Goal: Book appointment/travel/reservation

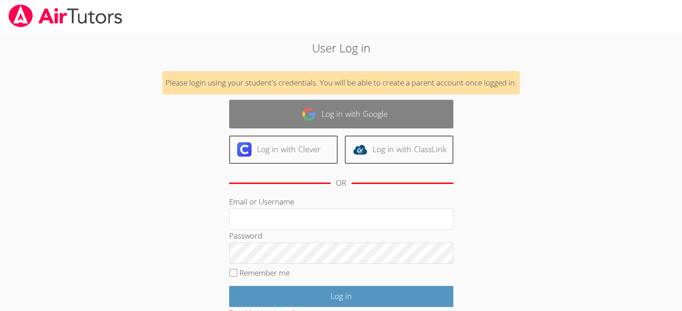
click at [348, 114] on link "Log in with Google" at bounding box center [341, 114] width 224 height 28
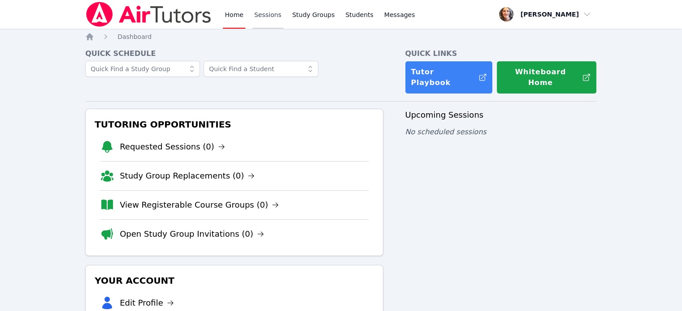
click at [264, 14] on link "Sessions" at bounding box center [267, 14] width 31 height 29
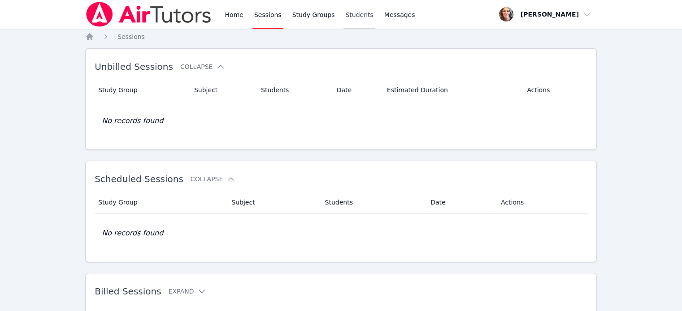
click at [348, 13] on link "Students" at bounding box center [358, 14] width 31 height 29
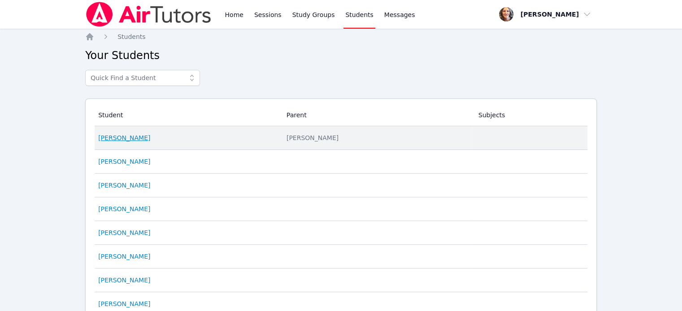
click at [133, 142] on link "[PERSON_NAME]" at bounding box center [124, 138] width 52 height 9
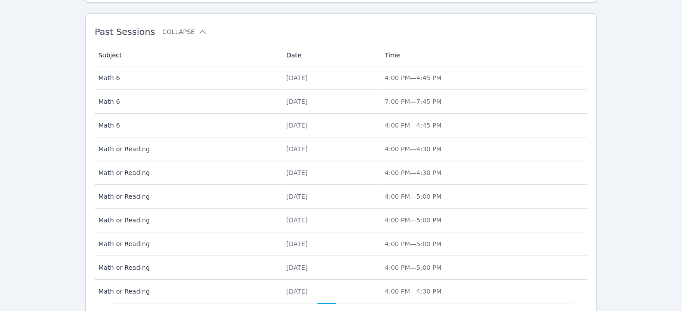
scroll to position [93, 0]
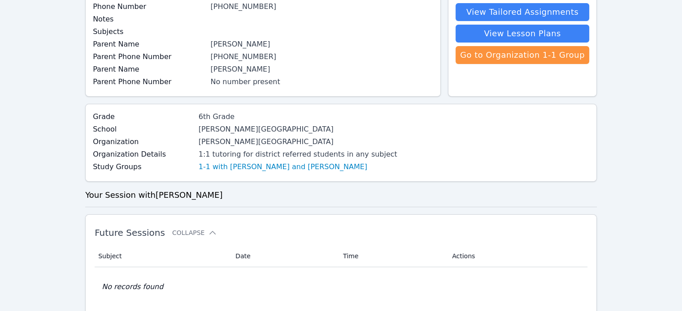
click at [215, 174] on div "Grade 6th Grade School Beverly Vista Middle School Organization Beverly Hills U…" at bounding box center [340, 143] width 511 height 78
click at [208, 166] on link "1-1 with Jacob Jennings and Kylee Garitone" at bounding box center [283, 167] width 169 height 11
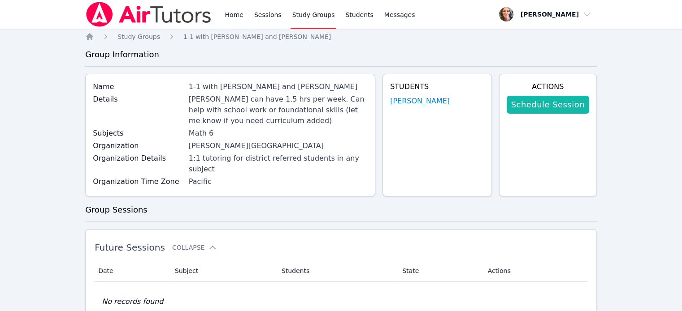
click at [549, 106] on link "Schedule Session" at bounding box center [547, 105] width 82 height 18
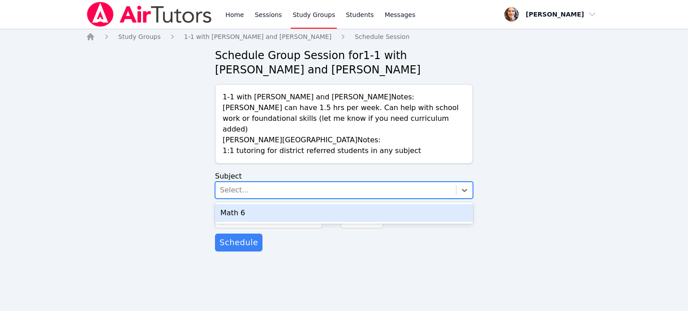
click at [242, 185] on div "Select..." at bounding box center [234, 190] width 29 height 11
click at [239, 204] on div "Math 6" at bounding box center [344, 213] width 258 height 18
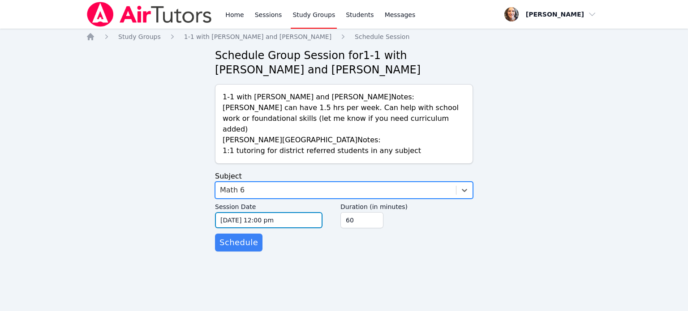
click at [294, 212] on input "09/25/2025 12:00 pm" at bounding box center [269, 220] width 108 height 16
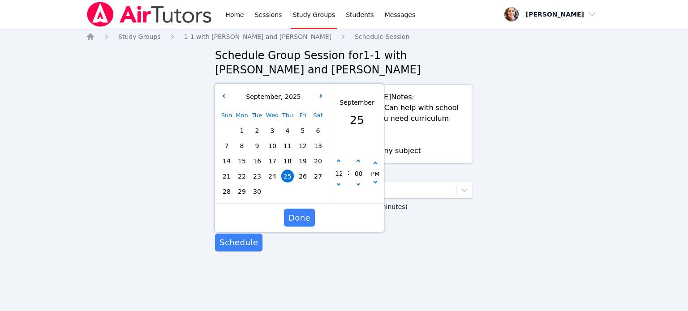
click at [290, 170] on span "25" at bounding box center [287, 176] width 13 height 13
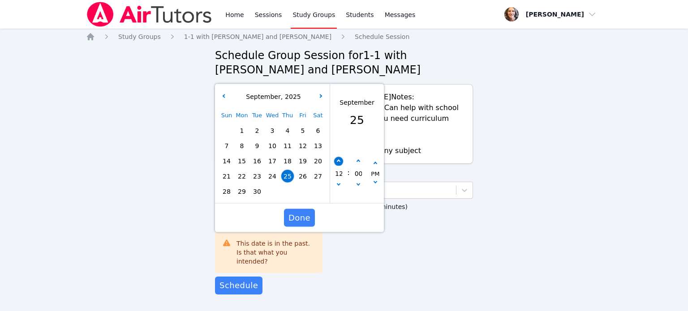
click at [339, 157] on button "button" at bounding box center [338, 161] width 9 height 9
type input "09/25/2025 01:00 pm"
type input "01"
click at [339, 157] on button "button" at bounding box center [338, 161] width 9 height 9
type input "09/25/2025 02:00 pm"
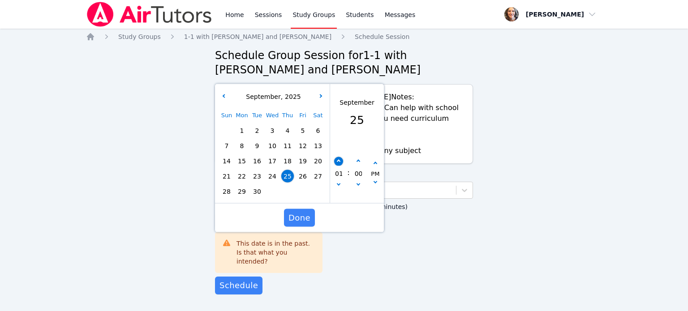
type input "02"
click at [339, 157] on button "button" at bounding box center [338, 161] width 9 height 9
type input "09/25/2025 03:00 pm"
type input "03"
click at [339, 157] on button "button" at bounding box center [338, 161] width 9 height 9
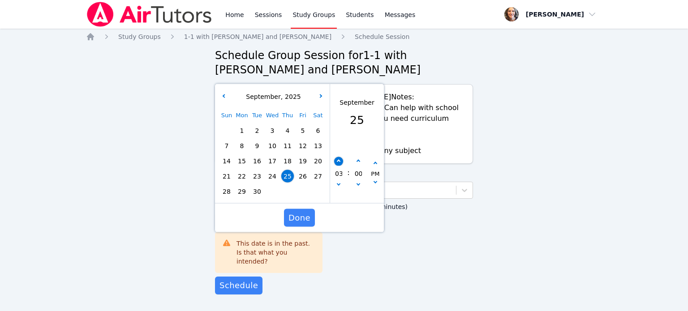
type input "09/25/2025 04:00 pm"
type input "04"
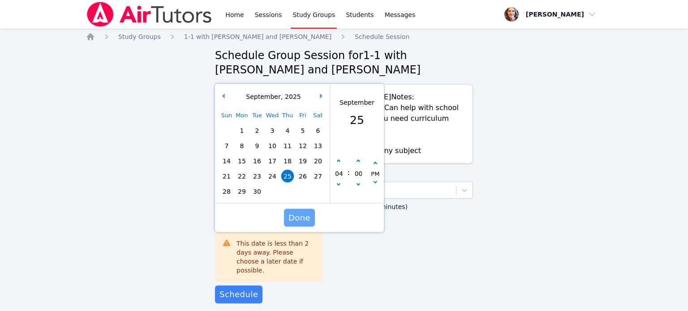
click at [294, 212] on span "Done" at bounding box center [300, 218] width 22 height 13
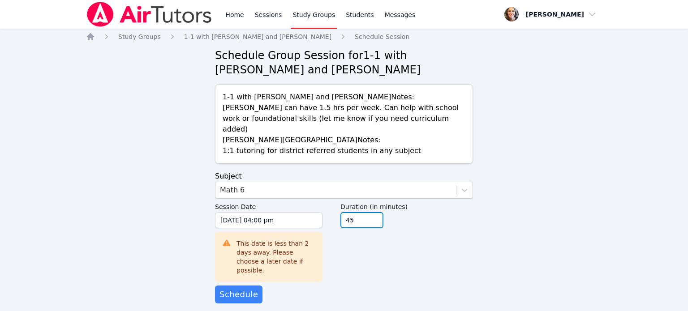
click at [374, 213] on input "45" at bounding box center [362, 220] width 43 height 16
click at [374, 213] on input "30" at bounding box center [362, 220] width 43 height 16
type input "45"
click at [375, 212] on input "45" at bounding box center [362, 220] width 43 height 16
click at [236, 289] on span "Schedule" at bounding box center [239, 295] width 39 height 13
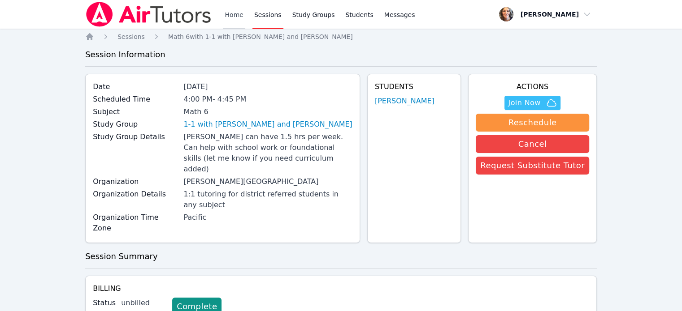
click at [234, 14] on link "Home" at bounding box center [234, 14] width 22 height 29
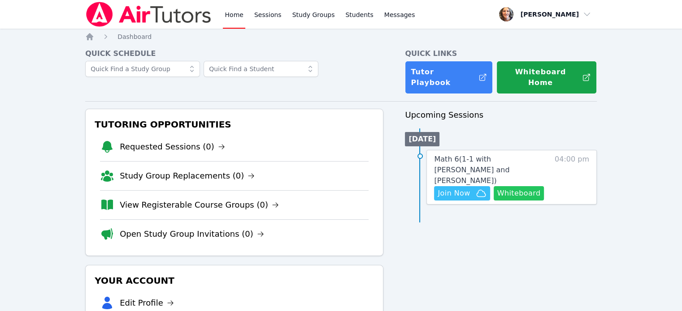
click at [522, 186] on button "Whiteboard" at bounding box center [518, 193] width 51 height 14
click at [455, 188] on span "Join Now" at bounding box center [453, 193] width 32 height 11
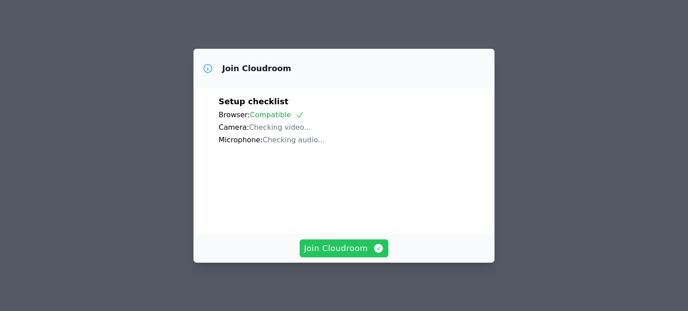
click at [335, 255] on span "Join Cloudroom" at bounding box center [344, 248] width 80 height 13
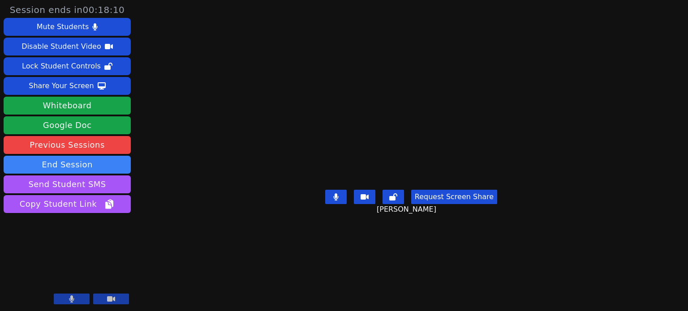
click at [72, 295] on button at bounding box center [72, 299] width 36 height 11
click at [72, 298] on icon at bounding box center [71, 299] width 9 height 7
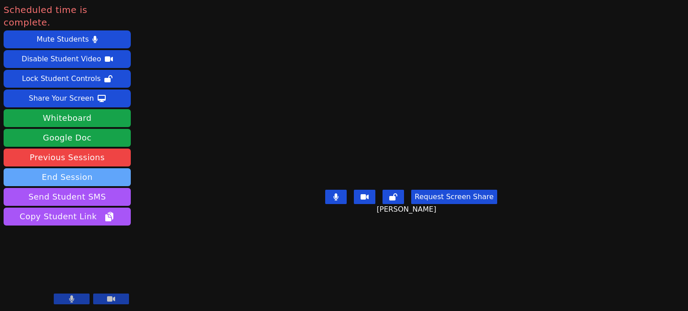
click at [66, 169] on button "End Session" at bounding box center [67, 178] width 127 height 18
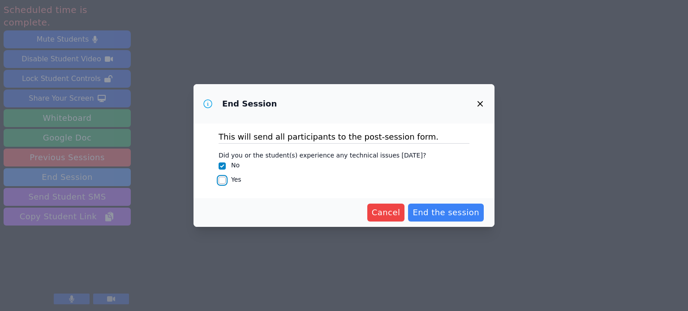
click at [221, 180] on input "Yes" at bounding box center [222, 180] width 7 height 7
checkbox input "true"
checkbox input "false"
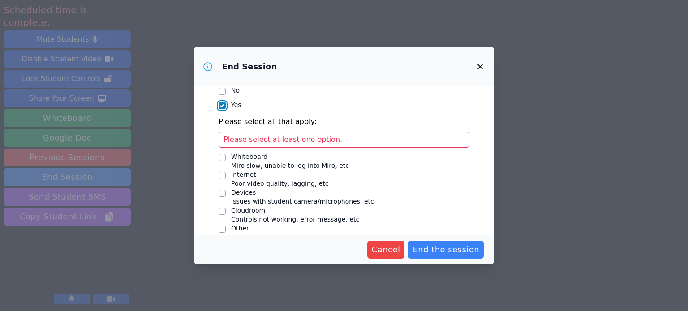
scroll to position [47, 0]
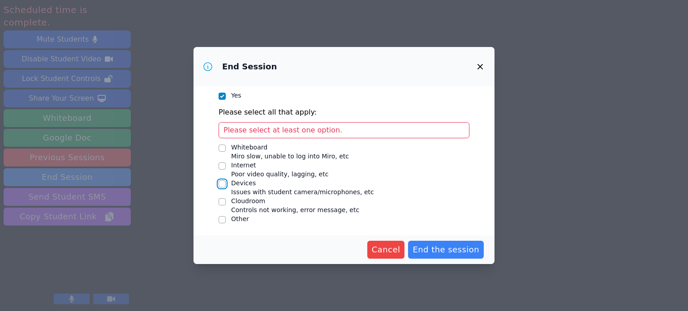
click at [224, 182] on input "Devices Issues with student camera/microphones, etc" at bounding box center [222, 184] width 7 height 7
checkbox input "true"
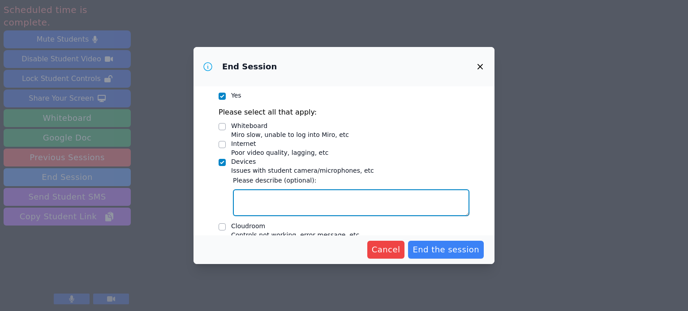
click at [248, 194] on textarea "Devices Issues with student camera/microphones, etc" at bounding box center [351, 203] width 237 height 27
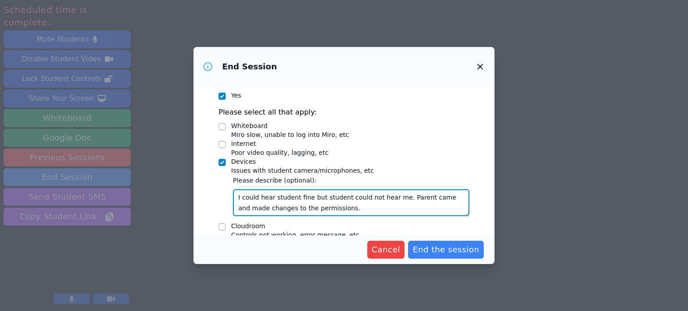
scroll to position [73, 0]
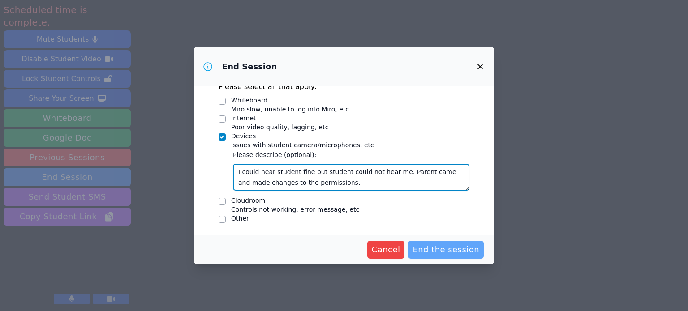
type textarea "I could hear student fine but student could not hear me. Parent came and made c…"
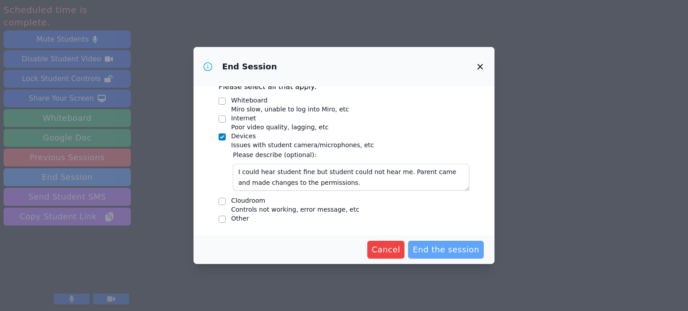
click at [441, 248] on span "End the session" at bounding box center [446, 250] width 67 height 13
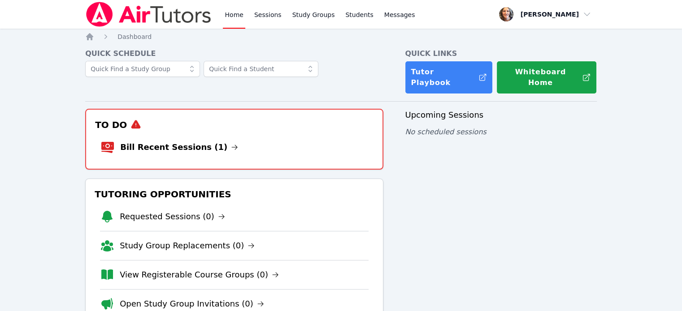
click at [211, 133] on li "Bill Recent Sessions (1)" at bounding box center [234, 147] width 268 height 29
click at [177, 141] on link "Bill Recent Sessions (1)" at bounding box center [179, 147] width 118 height 13
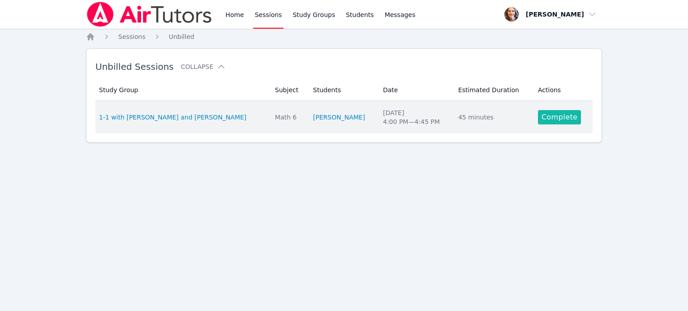
click at [568, 119] on link "Complete" at bounding box center [559, 117] width 43 height 14
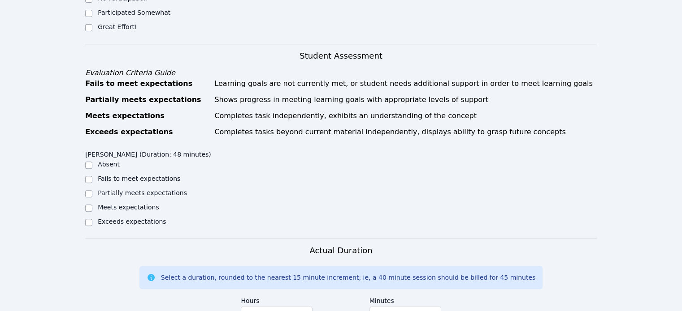
scroll to position [224, 0]
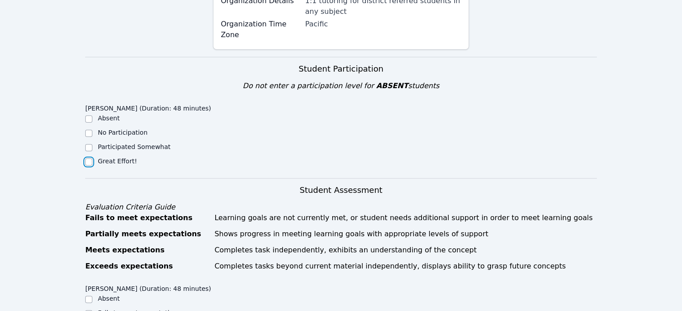
click at [90, 159] on input "Great Effort!" at bounding box center [88, 162] width 7 height 7
checkbox input "true"
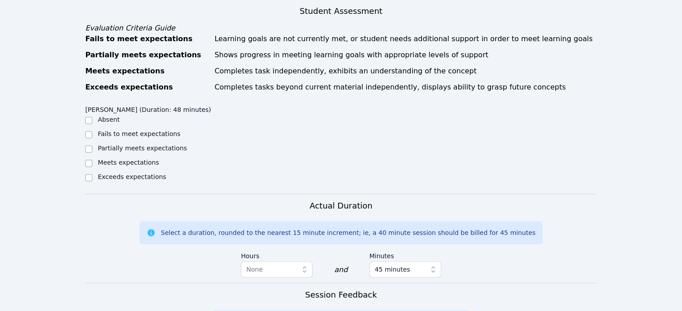
scroll to position [314, 0]
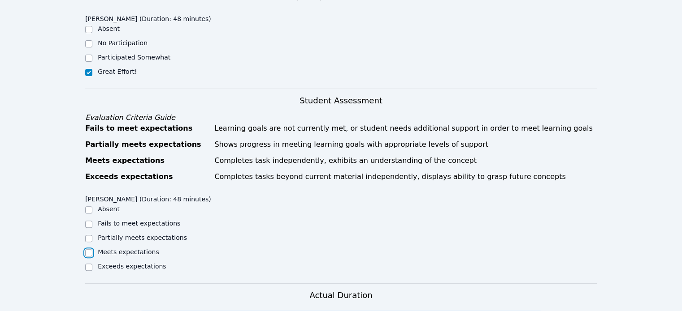
drag, startPoint x: 88, startPoint y: 222, endPoint x: 97, endPoint y: 218, distance: 9.8
click at [88, 250] on input "Meets expectations" at bounding box center [88, 253] width 7 height 7
checkbox input "true"
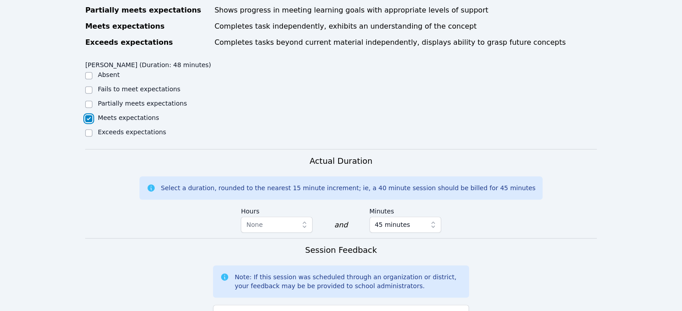
scroll to position [493, 0]
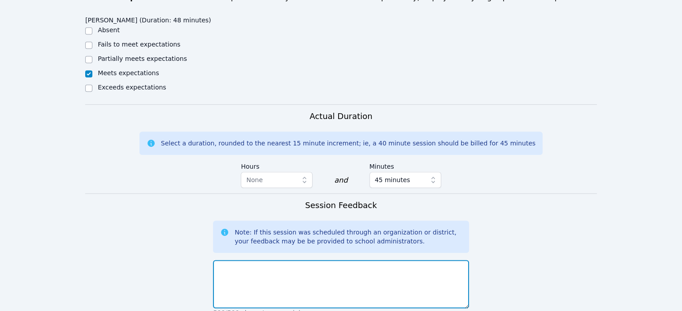
click at [227, 260] on textarea at bounding box center [340, 284] width 255 height 48
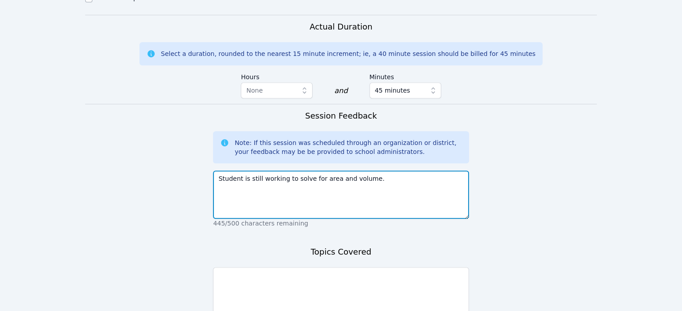
scroll to position [627, 0]
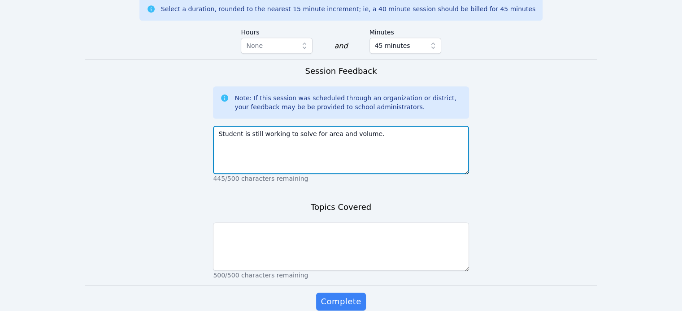
type textarea "Student is still working to solve for area and volume."
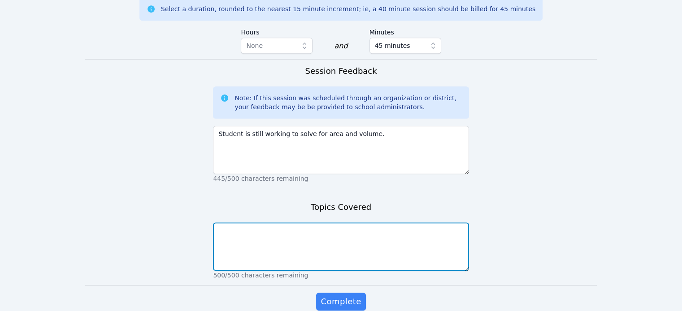
click at [244, 223] on textarea at bounding box center [340, 247] width 255 height 48
type textarea "Area volume math vocab"
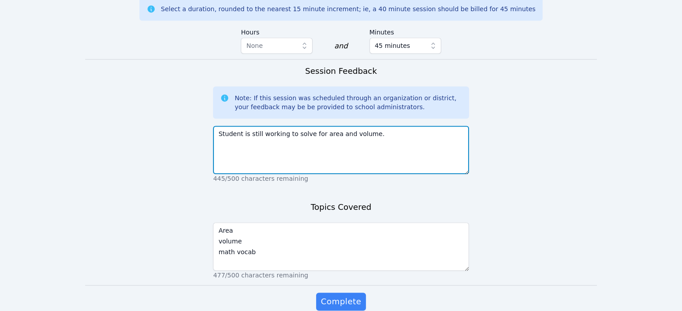
click at [374, 126] on textarea "Student is still working to solve for area and volume." at bounding box center [340, 150] width 255 height 48
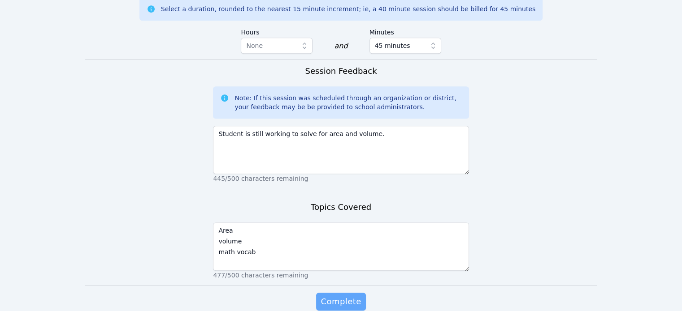
click at [328, 293] on button "Complete" at bounding box center [340, 302] width 49 height 18
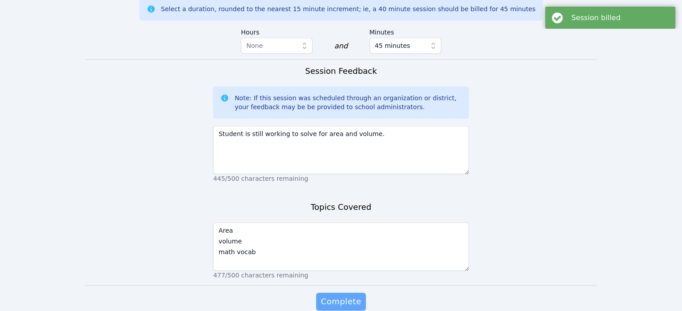
scroll to position [0, 0]
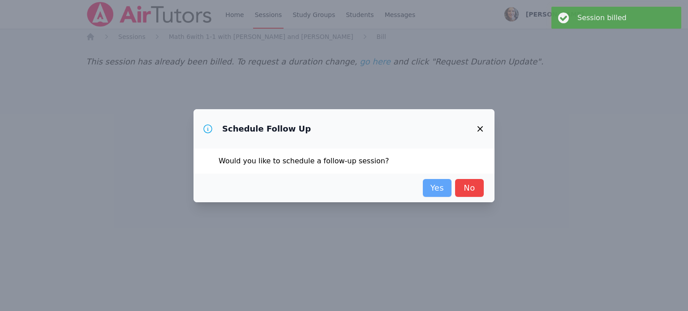
click at [433, 192] on link "Yes" at bounding box center [437, 188] width 29 height 18
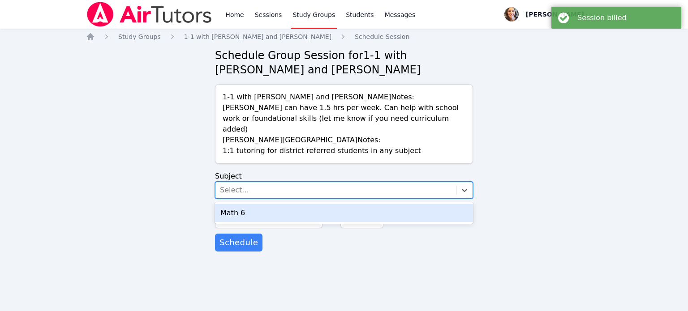
click at [446, 182] on div "Select..." at bounding box center [336, 190] width 241 height 16
click at [230, 204] on div "Math 6" at bounding box center [344, 213] width 258 height 18
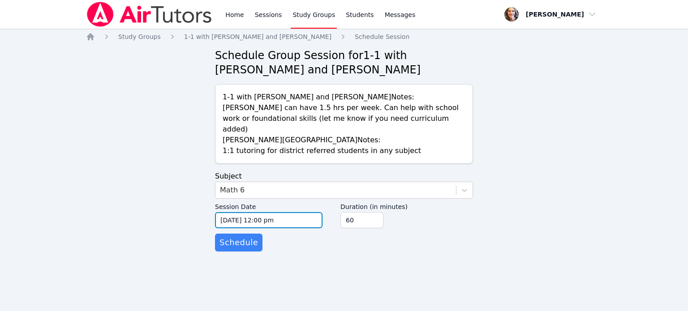
click at [303, 214] on input "[DATE] 12:00 pm" at bounding box center [269, 220] width 108 height 16
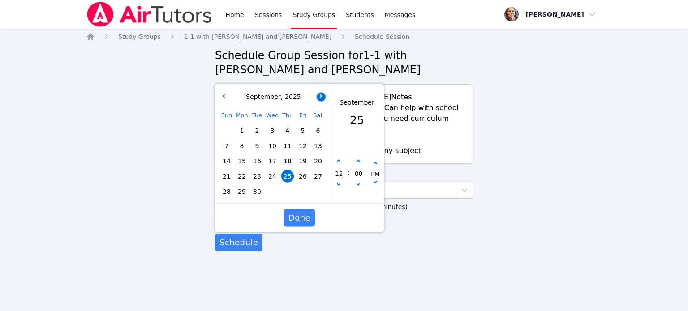
click at [319, 94] on icon "button" at bounding box center [321, 96] width 4 height 4
click at [256, 140] on span "7" at bounding box center [257, 146] width 13 height 13
click at [337, 157] on button "button" at bounding box center [338, 161] width 9 height 9
type input "[DATE] 01:00 pm"
type input "01"
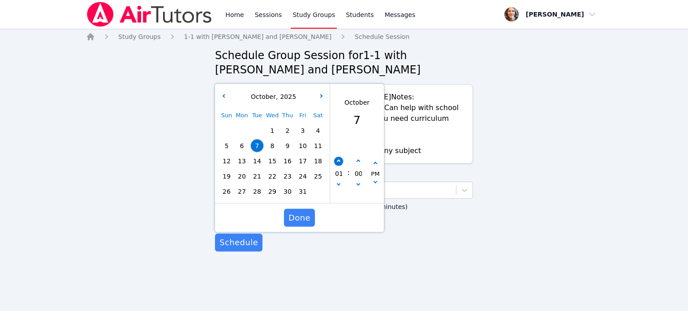
click at [337, 157] on button "button" at bounding box center [338, 161] width 9 height 9
type input "[DATE] 02:00 pm"
type input "02"
click at [337, 157] on button "button" at bounding box center [338, 161] width 9 height 9
type input "[DATE] 03:00 pm"
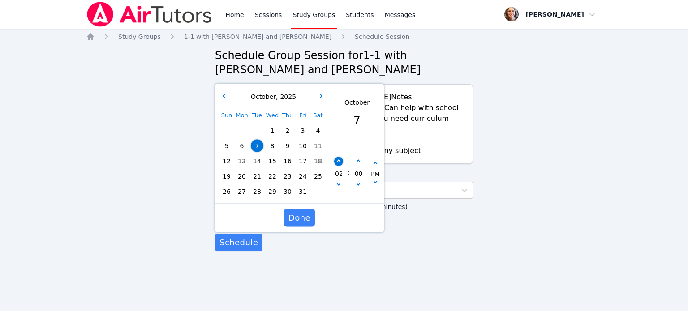
type input "03"
click at [337, 157] on button "button" at bounding box center [338, 161] width 9 height 9
type input "[DATE] 04:00 pm"
type input "04"
click at [337, 157] on button "button" at bounding box center [338, 161] width 9 height 9
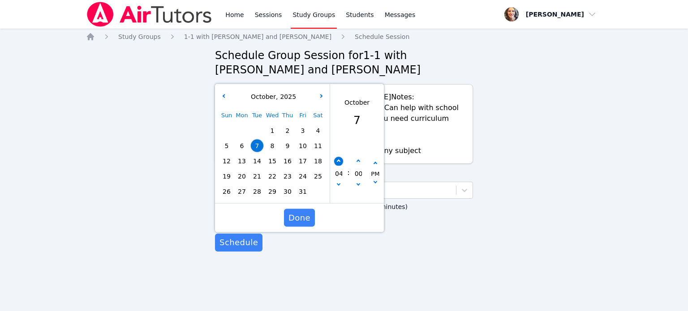
type input "[DATE] 05:00 pm"
type input "05"
click at [337, 157] on button "button" at bounding box center [338, 161] width 9 height 9
type input "[DATE] 06:00 pm"
type input "06"
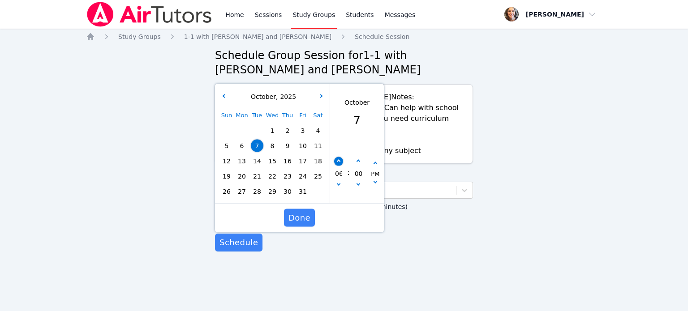
click at [337, 157] on button "button" at bounding box center [338, 161] width 9 height 9
type input "[DATE] 07:00 pm"
type input "07"
click at [298, 212] on span "Done" at bounding box center [300, 218] width 22 height 13
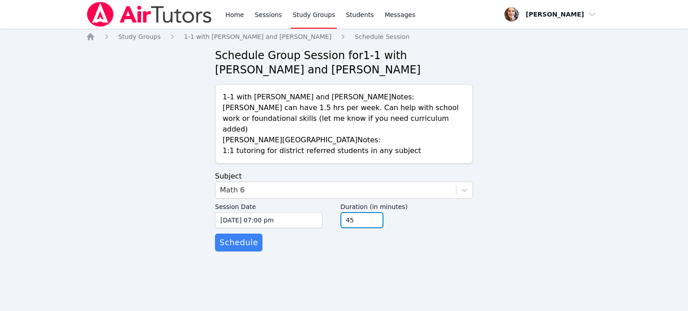
type input "45"
click at [376, 212] on input "45" at bounding box center [362, 220] width 43 height 16
click at [234, 237] on span "Schedule" at bounding box center [239, 243] width 39 height 13
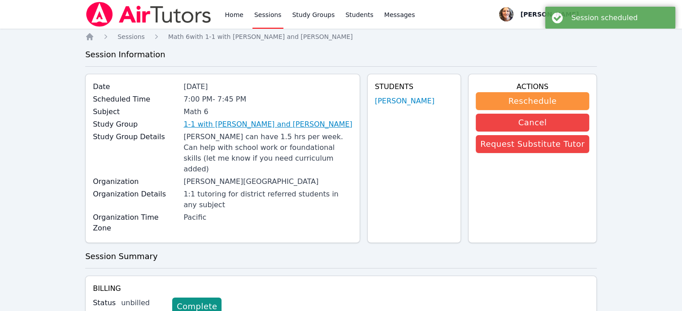
click at [272, 123] on link "1-1 with [PERSON_NAME] and [PERSON_NAME]" at bounding box center [267, 124] width 169 height 11
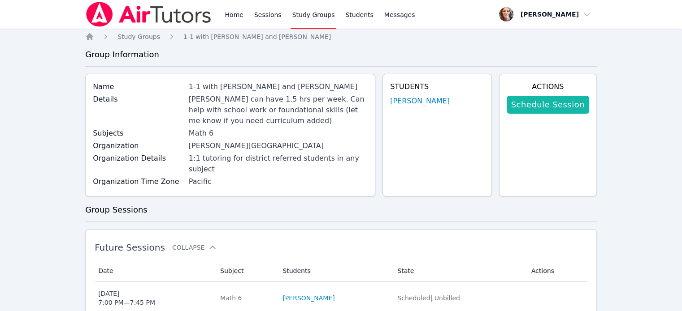
click at [545, 104] on link "Schedule Session" at bounding box center [547, 105] width 82 height 18
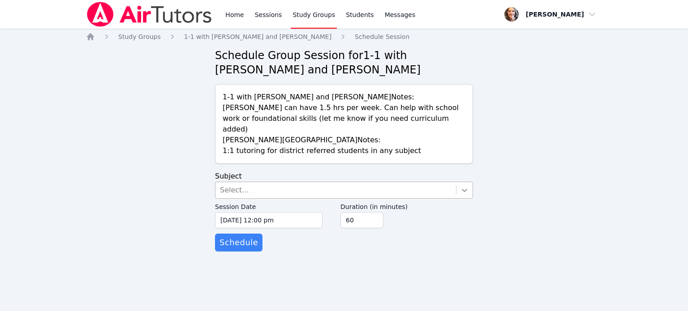
click at [466, 189] on icon at bounding box center [464, 190] width 5 height 3
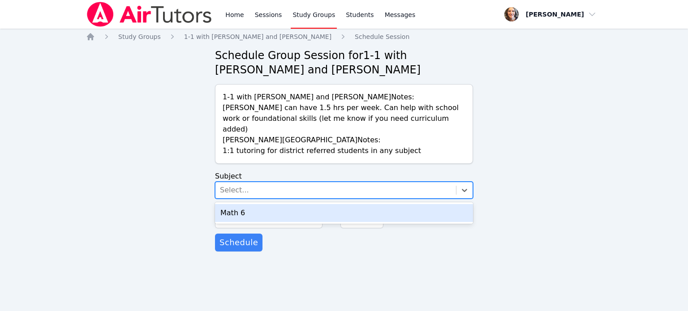
click at [232, 204] on div "Math 6" at bounding box center [344, 213] width 258 height 18
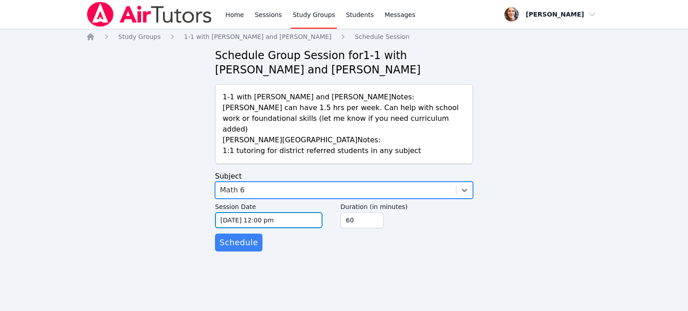
click at [292, 212] on input "[DATE] 12:00 pm" at bounding box center [269, 220] width 108 height 16
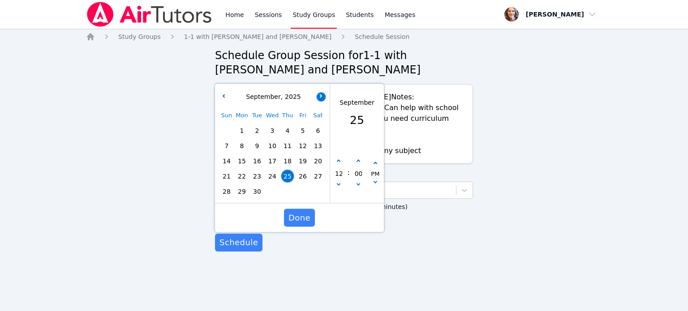
click at [319, 92] on button "button" at bounding box center [321, 96] width 9 height 9
click at [288, 125] on span "2" at bounding box center [287, 131] width 13 height 13
click at [340, 182] on button "button" at bounding box center [338, 186] width 9 height 9
type input "[DATE] 11:00 am"
type input "11"
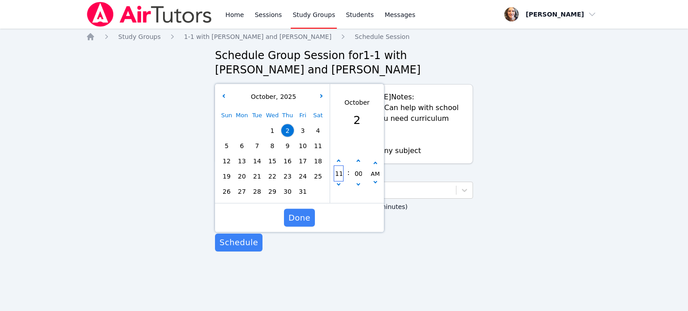
click at [338, 166] on input "11" at bounding box center [338, 173] width 9 height 15
click at [338, 160] on icon "button" at bounding box center [339, 162] width 4 height 4
type input "[DATE] 12:00 pm"
type input "12"
click at [338, 160] on icon "button" at bounding box center [339, 162] width 4 height 4
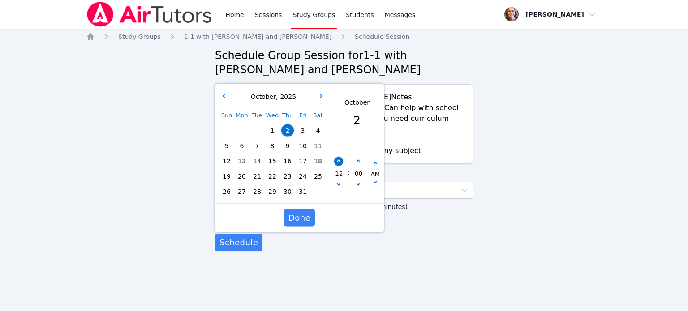
type input "[DATE] 01:00 pm"
type input "01"
click at [338, 160] on icon "button" at bounding box center [339, 162] width 4 height 4
type input "[DATE] 02:00 pm"
type input "02"
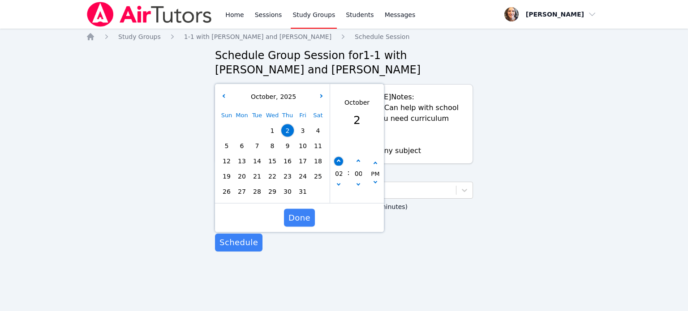
click at [338, 160] on icon "button" at bounding box center [339, 162] width 4 height 4
type input "[DATE] 03:00 pm"
type input "03"
click at [338, 160] on icon "button" at bounding box center [339, 162] width 4 height 4
type input "[DATE] 04:00 pm"
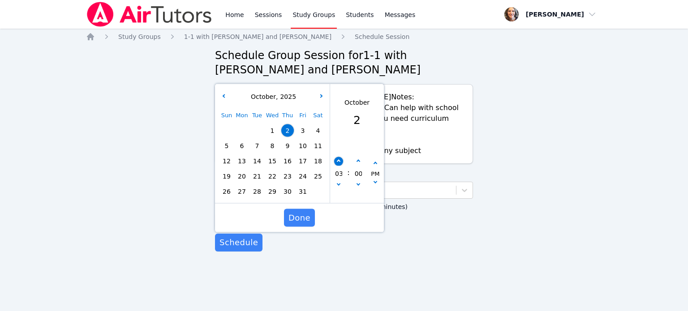
type input "04"
click at [299, 212] on span "Done" at bounding box center [300, 218] width 22 height 13
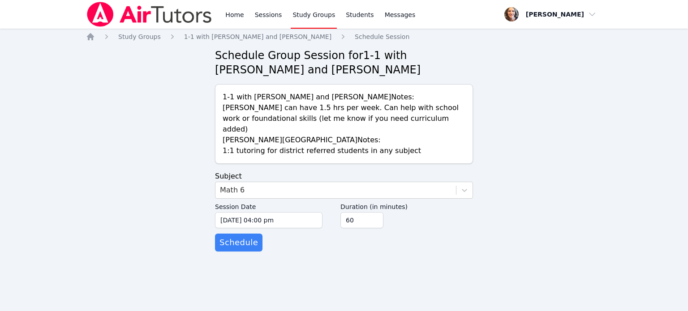
drag, startPoint x: 237, startPoint y: 236, endPoint x: 112, endPoint y: 226, distance: 125.0
click at [112, 226] on div "Home Study Groups 1-1 with [PERSON_NAME] and [PERSON_NAME] Schedule Session Sch…" at bounding box center [344, 151] width 516 height 238
type input "45"
click at [373, 212] on input "45" at bounding box center [362, 220] width 43 height 16
click at [237, 237] on span "Schedule" at bounding box center [239, 243] width 39 height 13
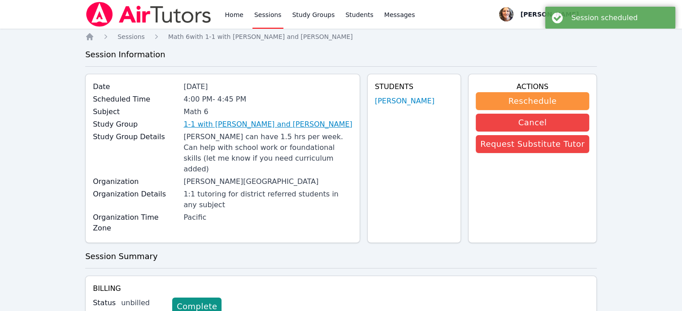
click at [243, 125] on link "1-1 with [PERSON_NAME] and [PERSON_NAME]" at bounding box center [267, 124] width 169 height 11
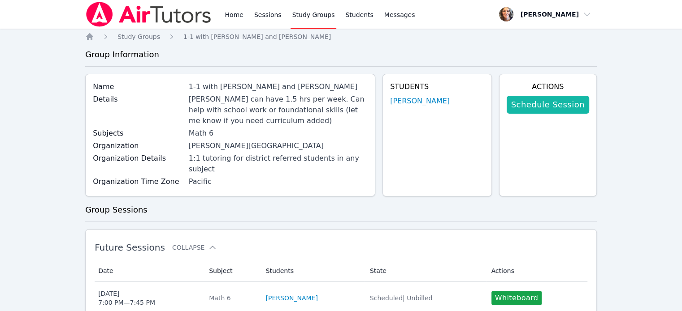
click at [547, 104] on link "Schedule Session" at bounding box center [547, 105] width 82 height 18
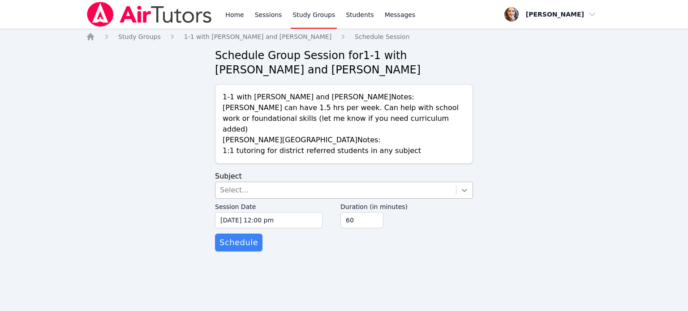
click at [464, 186] on icon at bounding box center [464, 190] width 9 height 9
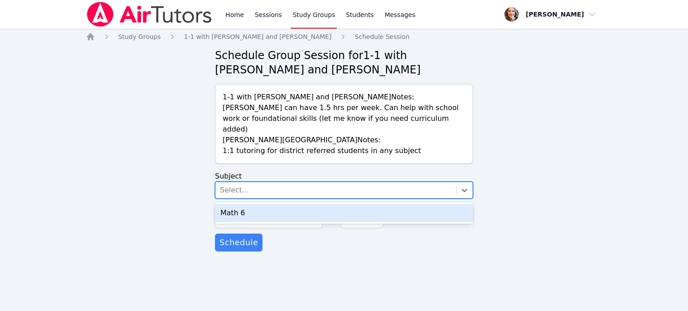
click at [229, 204] on div "Math 6" at bounding box center [344, 213] width 258 height 18
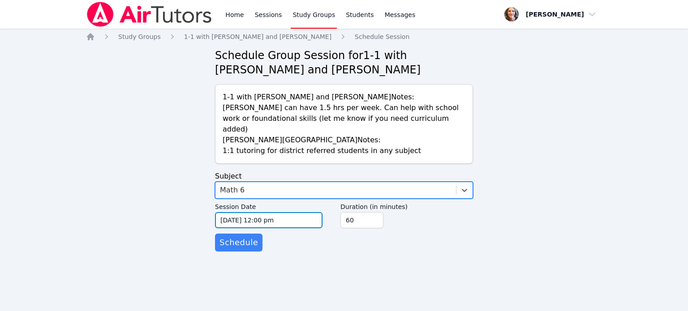
click at [303, 212] on input "[DATE] 12:00 pm" at bounding box center [269, 220] width 108 height 16
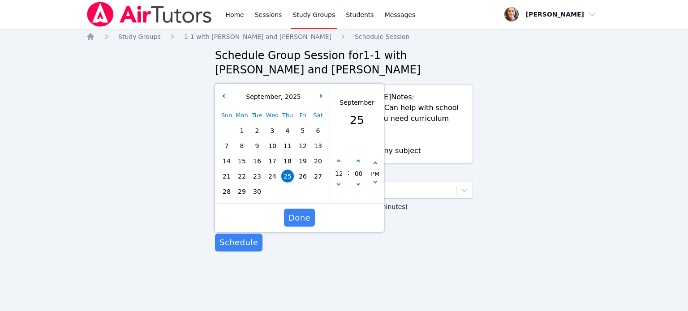
click at [257, 186] on span "30" at bounding box center [257, 192] width 13 height 13
click at [337, 160] on icon "button" at bounding box center [339, 162] width 4 height 4
type input "[DATE] 01:00 pm"
type input "01"
click at [337, 160] on icon "button" at bounding box center [339, 162] width 4 height 4
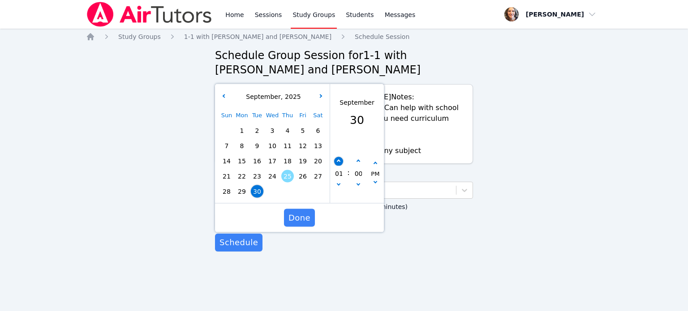
type input "[DATE] 02:00 pm"
type input "02"
click at [337, 160] on icon "button" at bounding box center [339, 162] width 4 height 4
type input "[DATE] 03:00 pm"
type input "03"
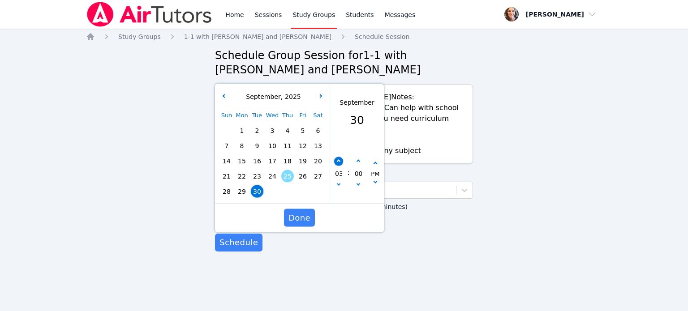
click at [337, 160] on icon "button" at bounding box center [339, 162] width 4 height 4
type input "[DATE] 04:00 pm"
type input "04"
click at [337, 160] on icon "button" at bounding box center [339, 162] width 4 height 4
type input "[DATE] 05:00 pm"
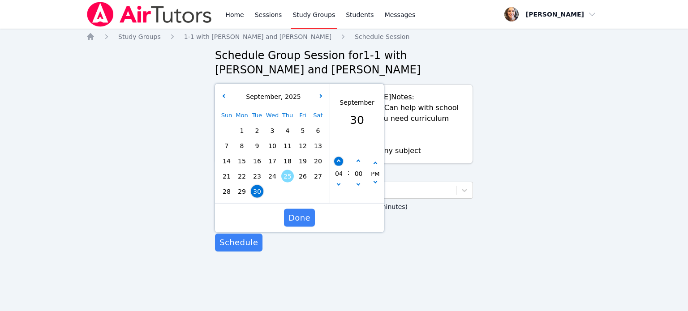
type input "05"
click at [337, 160] on icon "button" at bounding box center [339, 162] width 4 height 4
type input "[DATE] 06:00 pm"
type input "06"
click at [337, 160] on icon "button" at bounding box center [339, 162] width 4 height 4
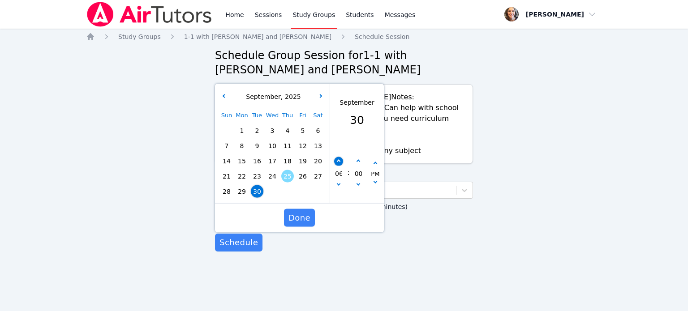
type input "[DATE] 07:00 pm"
type input "07"
click at [287, 209] on button "Done" at bounding box center [299, 218] width 31 height 18
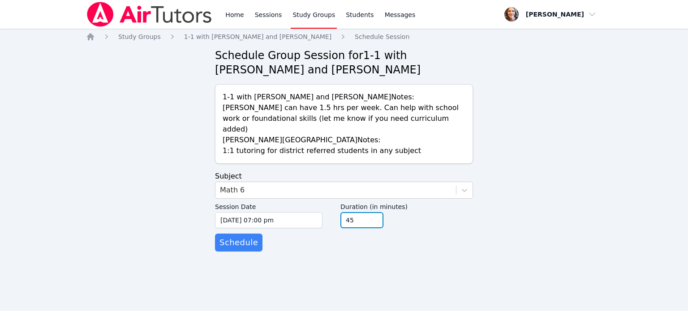
type input "45"
click at [375, 214] on input "45" at bounding box center [362, 220] width 43 height 16
click at [231, 237] on span "Schedule" at bounding box center [239, 243] width 39 height 13
